Goal: Information Seeking & Learning: Find specific fact

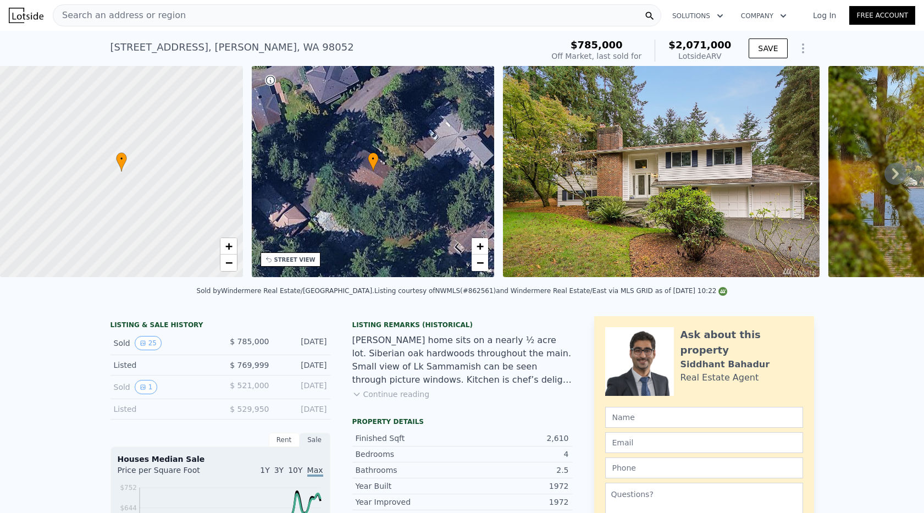
click at [178, 4] on div "Search an address or region Solutions Company Open main menu Log In Free Account" at bounding box center [462, 15] width 907 height 26
click at [176, 10] on div "Search an address or region" at bounding box center [357, 15] width 609 height 22
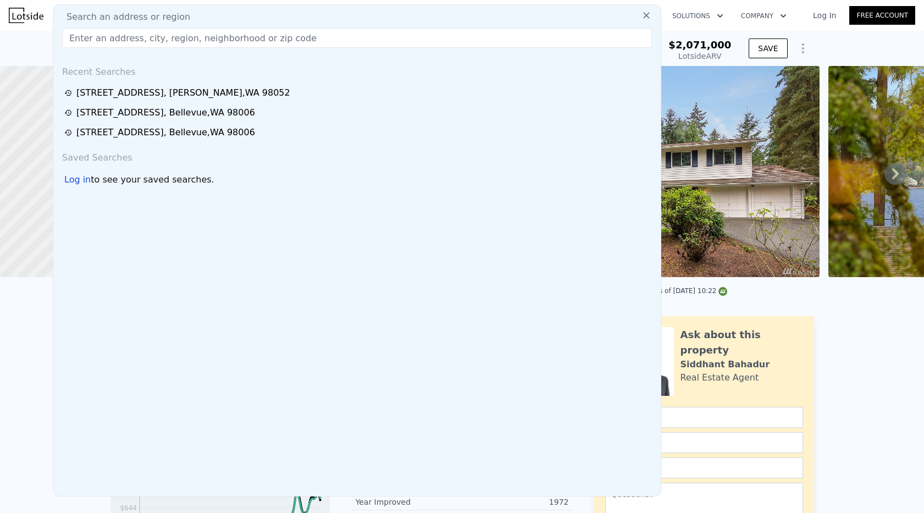
paste input "[STREET_ADDRESS]"
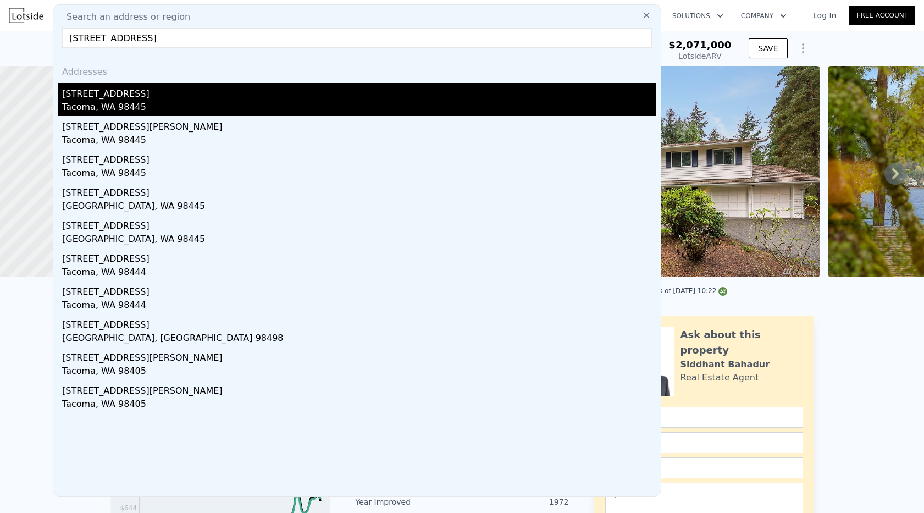
type input "[STREET_ADDRESS]"
click at [148, 97] on div "[STREET_ADDRESS]" at bounding box center [359, 92] width 594 height 18
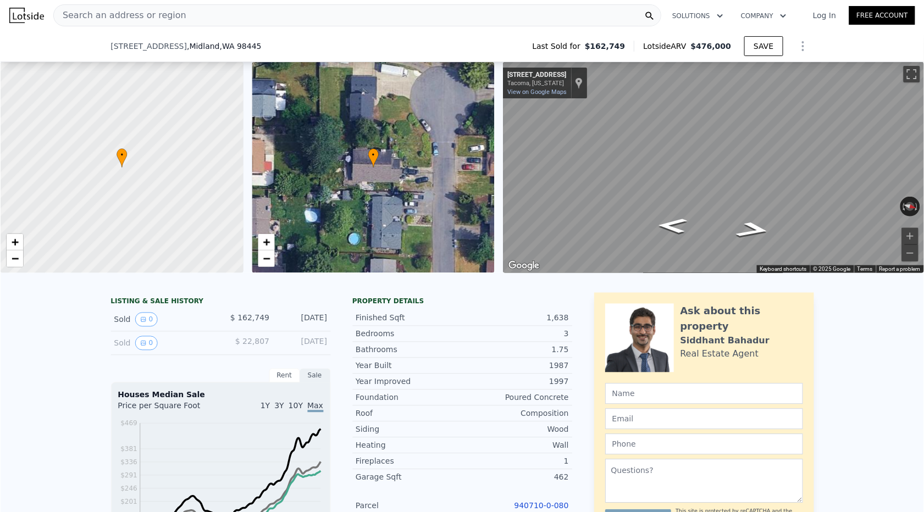
scroll to position [353, 0]
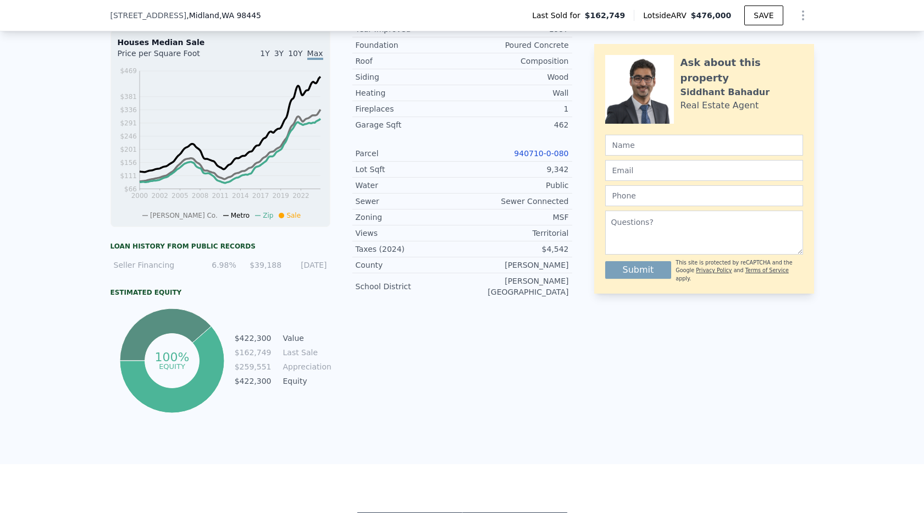
click at [524, 157] on link "940710-0-080" at bounding box center [541, 153] width 54 height 9
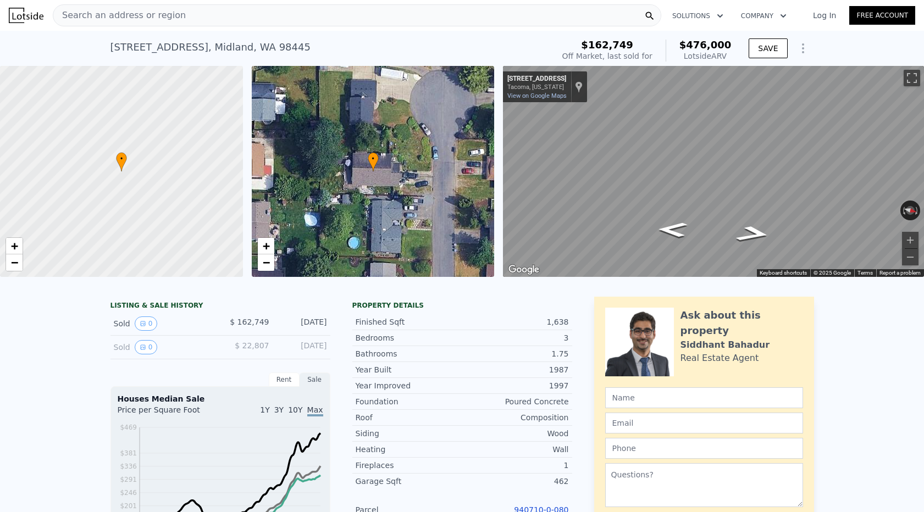
scroll to position [-1, 0]
click at [151, 22] on div "Search an address or region" at bounding box center [119, 15] width 132 height 21
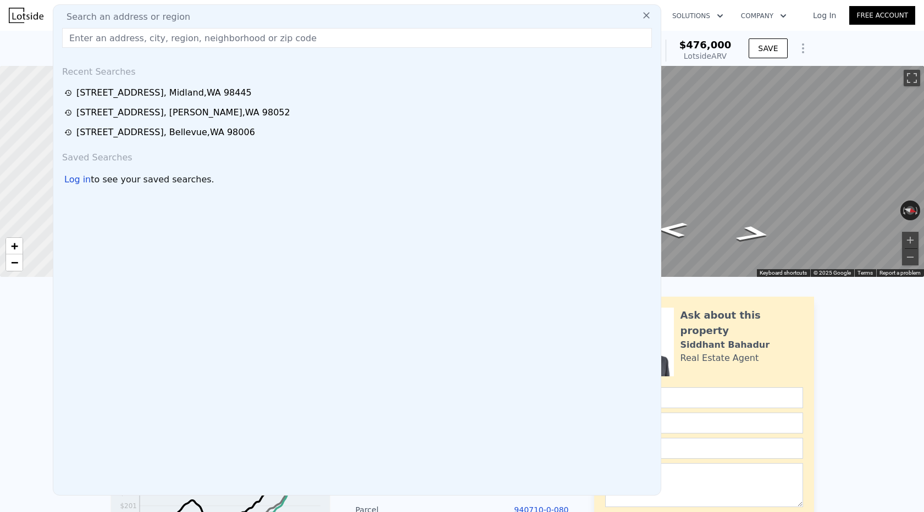
scroll to position [0, 0]
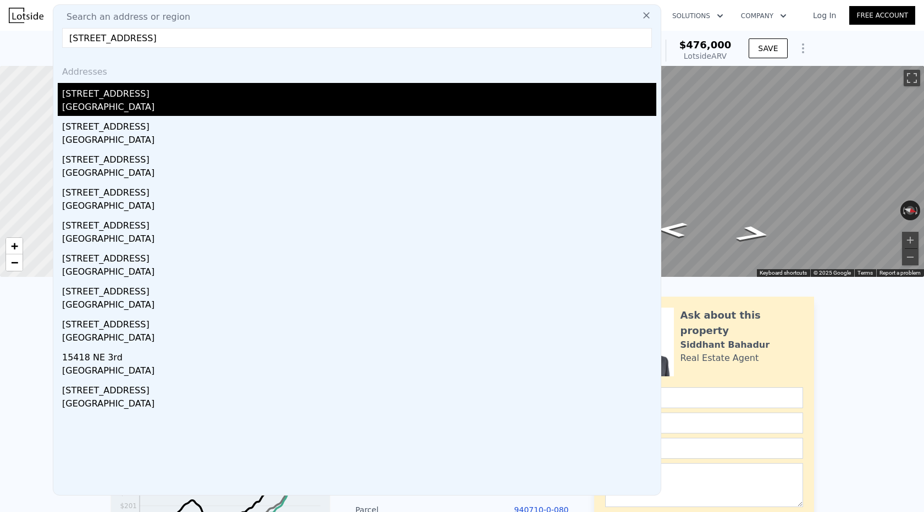
type input "[STREET_ADDRESS]"
click at [120, 95] on div "[STREET_ADDRESS]" at bounding box center [359, 92] width 594 height 18
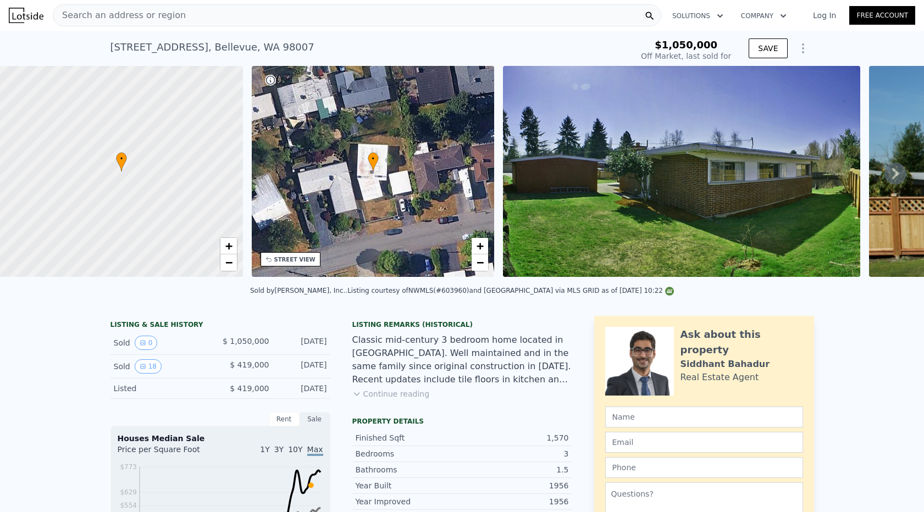
type input "$ 1,346,000"
type input "$ 789,951"
click at [155, 20] on span "Search an address or region" at bounding box center [119, 15] width 132 height 13
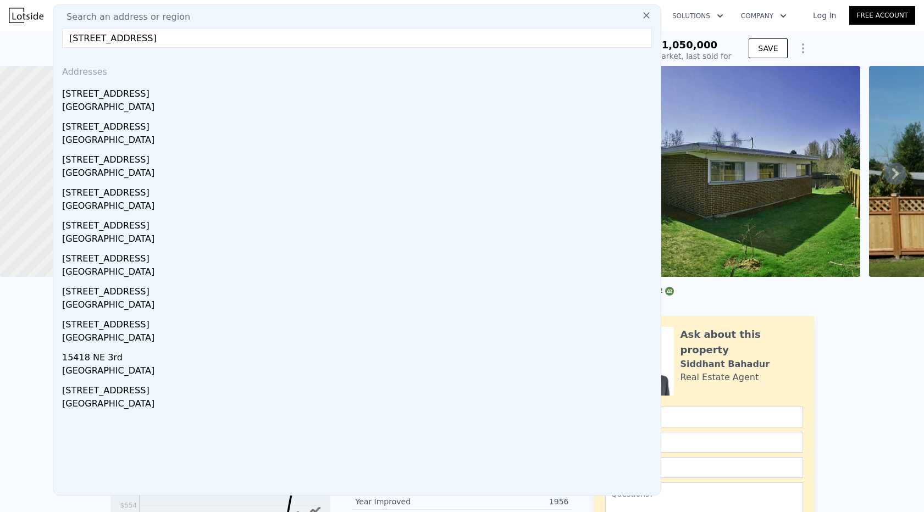
click at [88, 40] on input "[STREET_ADDRESS]" at bounding box center [357, 38] width 590 height 20
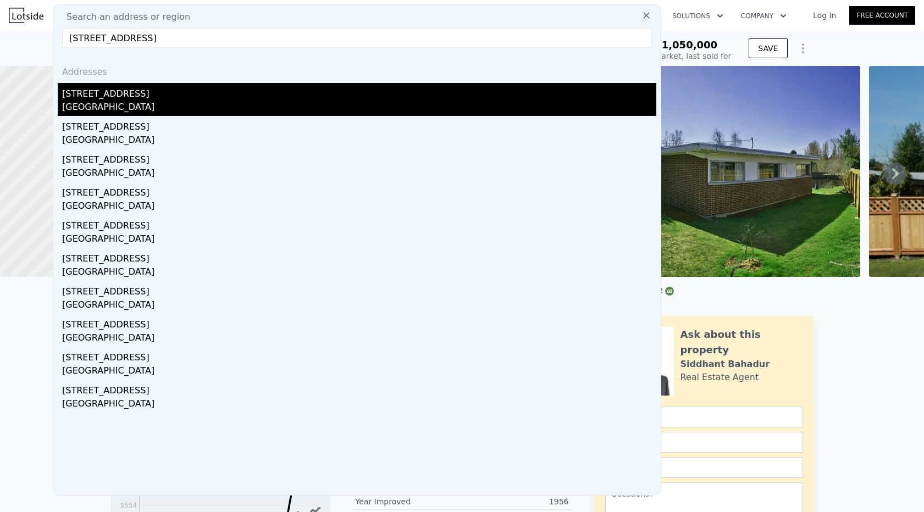
type input "[STREET_ADDRESS]"
click at [138, 94] on div "[STREET_ADDRESS]" at bounding box center [359, 92] width 594 height 18
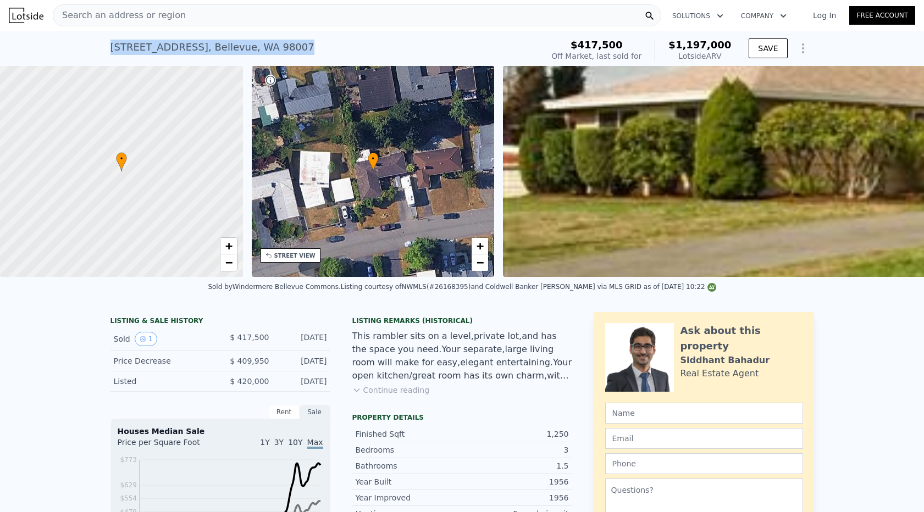
drag, startPoint x: 296, startPoint y: 52, endPoint x: 98, endPoint y: 48, distance: 197.4
click at [98, 48] on div "[STREET_ADDRESS] Sold [DATE] for $417,500 (~ARV $1.197m ) $417,500 Off Market, …" at bounding box center [462, 48] width 924 height 35
copy div "[STREET_ADDRESS] Sold [DATE] for $417,500 (~ARV $1.197m )"
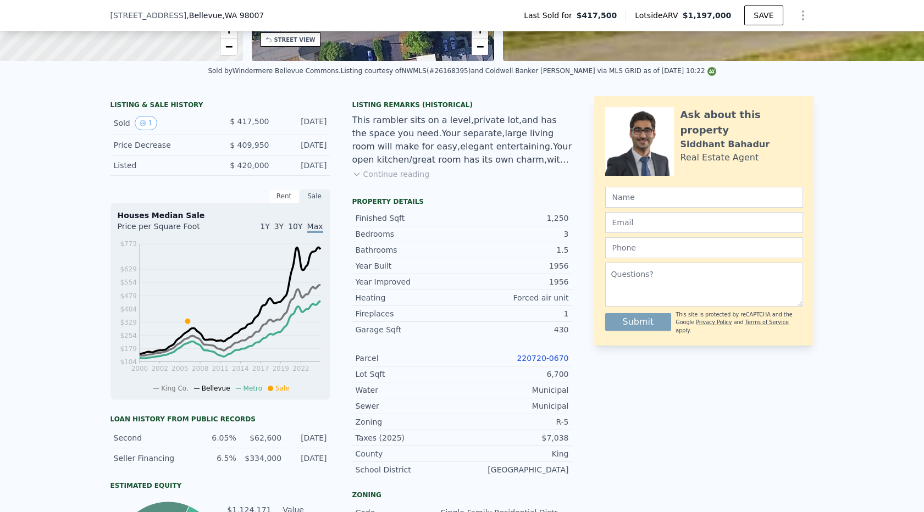
scroll to position [228, 0]
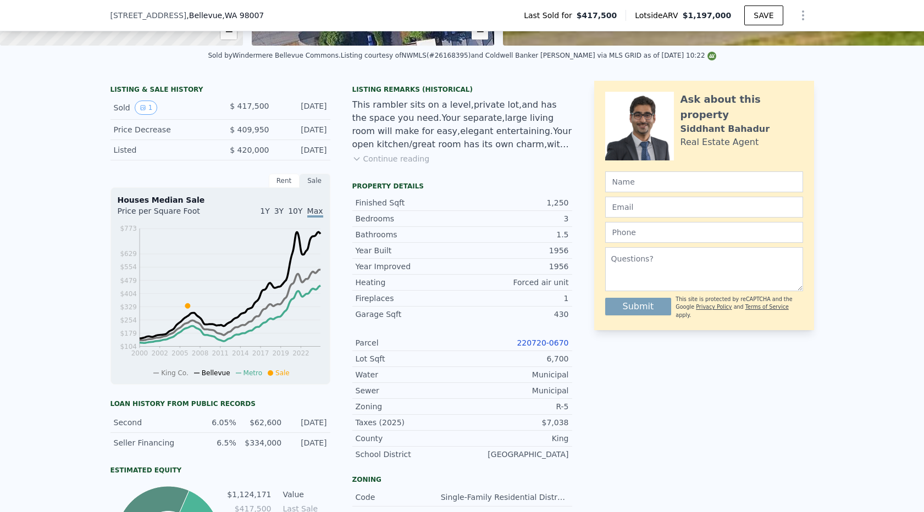
click at [533, 342] on link "220720-0670" at bounding box center [543, 343] width 52 height 9
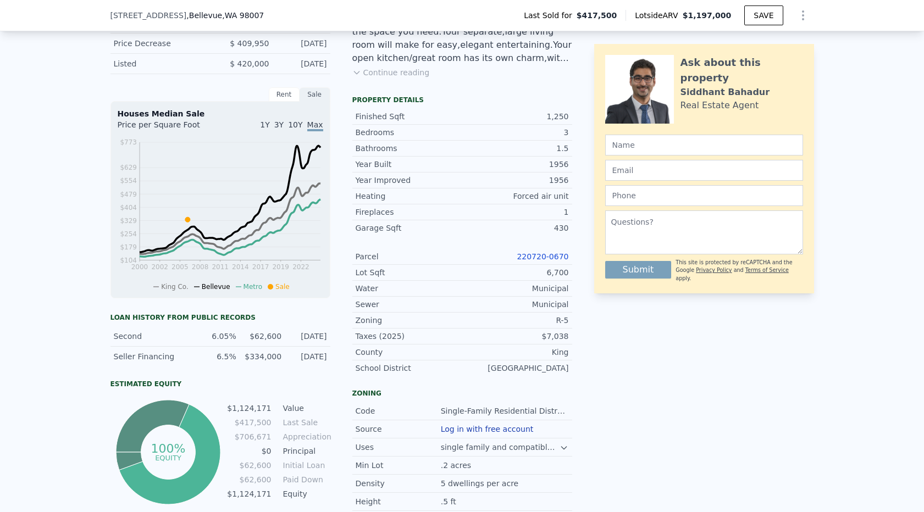
scroll to position [330, 0]
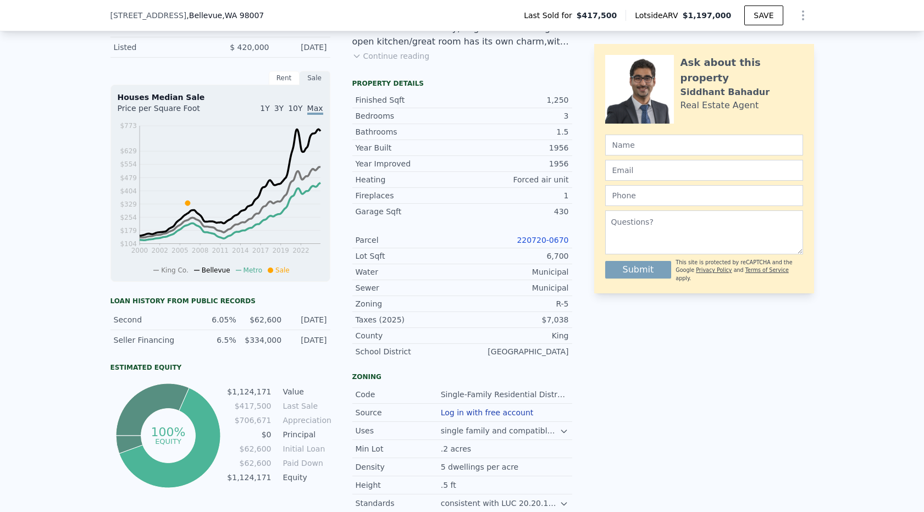
click at [532, 238] on link "220720-0670" at bounding box center [543, 240] width 52 height 9
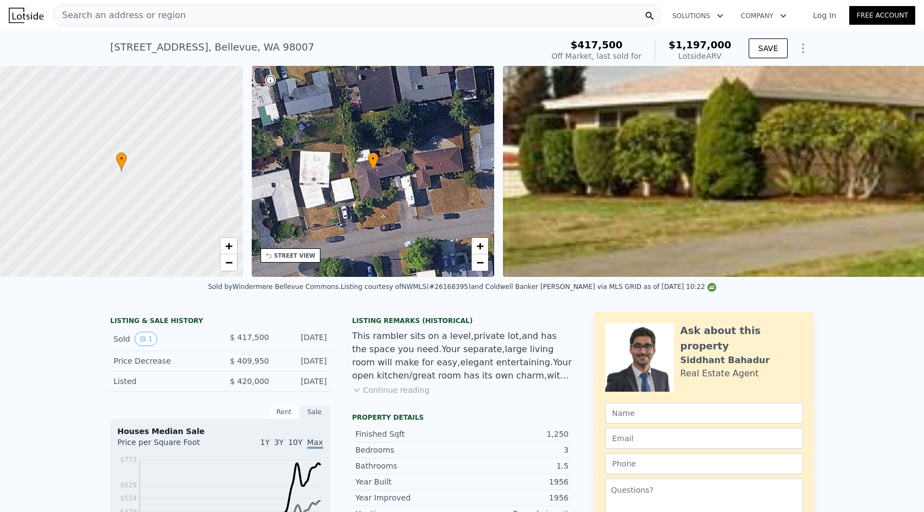
scroll to position [0, 0]
drag, startPoint x: 291, startPoint y: 49, endPoint x: 97, endPoint y: 48, distance: 194.6
click at [90, 49] on div "[STREET_ADDRESS] Sold [DATE] for $417,500 (~ARV $1.197m ) $417,500 Off Market, …" at bounding box center [462, 48] width 924 height 35
copy div "[STREET_ADDRESS] Sold [DATE] for $417,500 (~ARV $1.197m )"
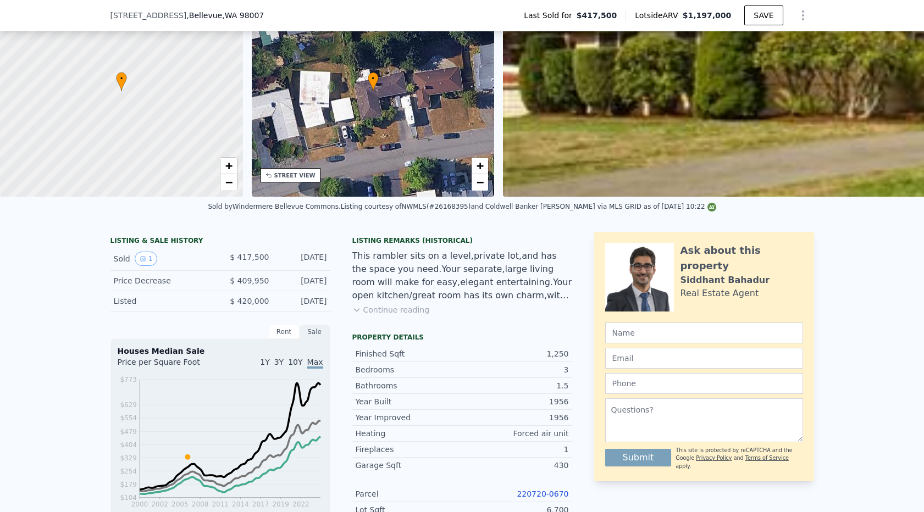
scroll to position [99, 0]
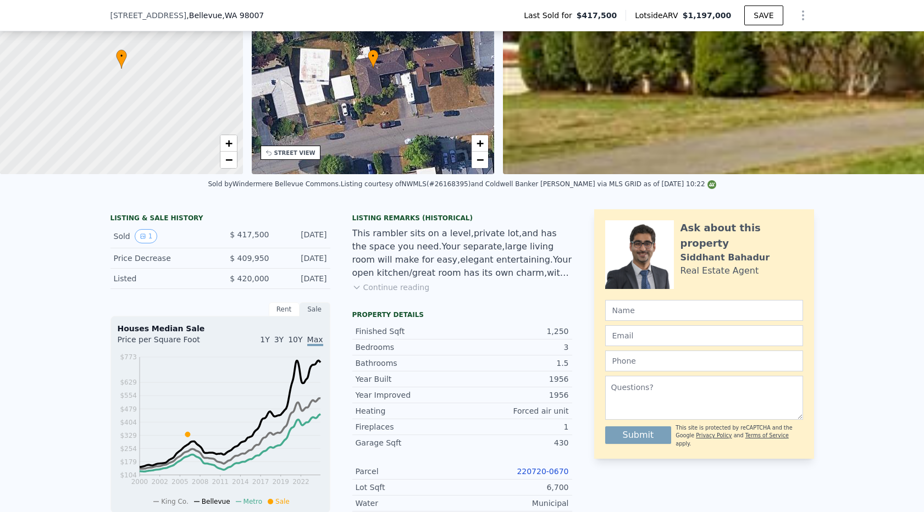
click at [529, 468] on link "220720-0670" at bounding box center [543, 471] width 52 height 9
